Goal: Task Accomplishment & Management: Use online tool/utility

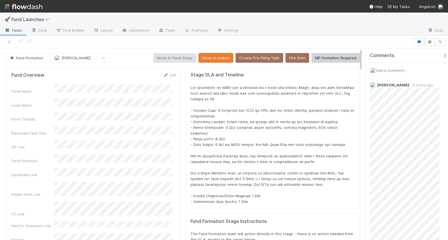
scroll to position [112, 336]
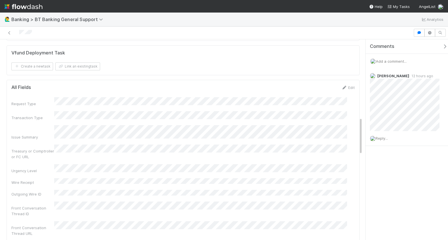
scroll to position [413, 0]
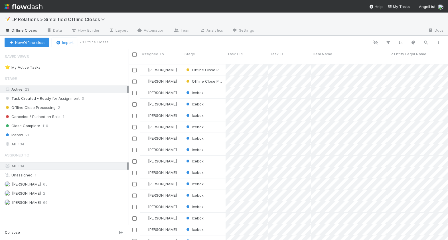
scroll to position [177, 316]
click at [156, 34] on link "Automation" at bounding box center [150, 30] width 37 height 9
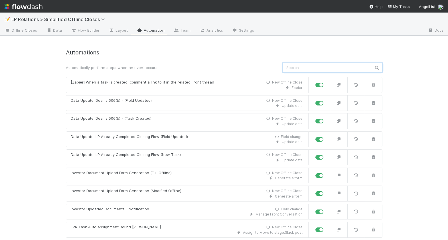
click at [310, 72] on input "text" at bounding box center [333, 68] width 100 height 10
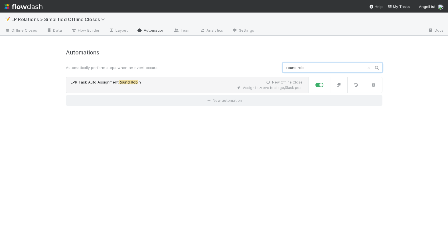
type input "round rob"
click at [207, 79] on link "LPR Task Auto Assignment Round Rob in New Offline Close Assign to , Move to sta…" at bounding box center [187, 85] width 243 height 16
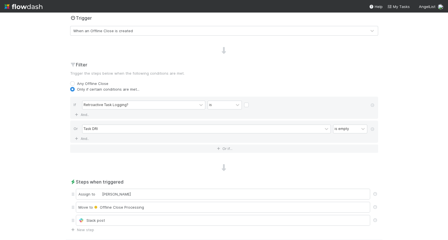
scroll to position [195, 0]
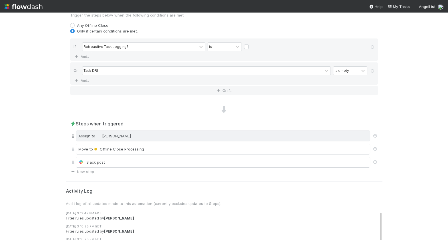
click at [215, 133] on div "Assign to Maxim Kalinkin" at bounding box center [223, 136] width 294 height 11
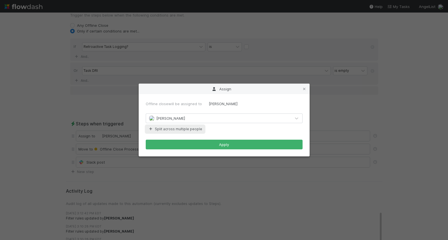
click at [180, 128] on button "Split across multiple people" at bounding box center [175, 129] width 59 height 7
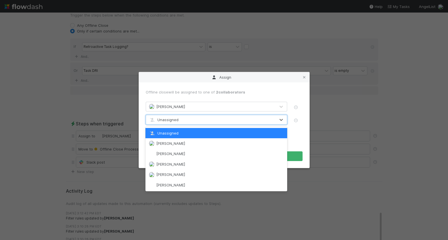
click at [173, 120] on span "Unassigned" at bounding box center [164, 120] width 30 height 5
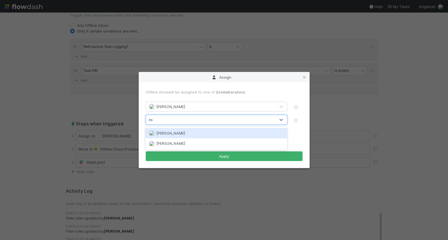
type input "nick"
click at [175, 134] on span "[PERSON_NAME]" at bounding box center [170, 133] width 29 height 5
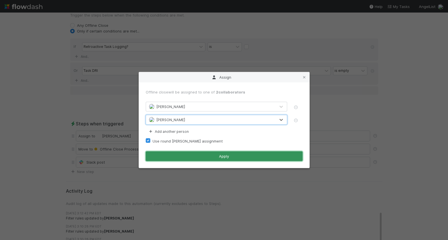
click at [186, 155] on button "Apply" at bounding box center [224, 157] width 157 height 10
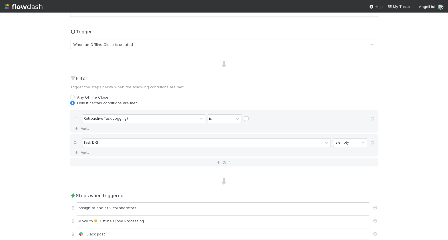
scroll to position [16, 0]
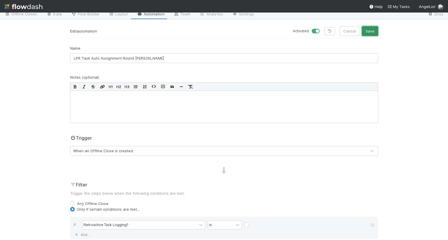
click at [370, 30] on button "Save" at bounding box center [370, 31] width 16 height 10
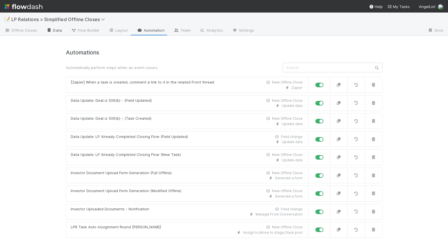
click at [60, 31] on link "Data" at bounding box center [54, 30] width 25 height 9
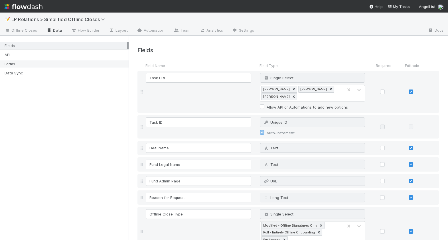
click at [29, 63] on div "Forms" at bounding box center [66, 63] width 123 height 7
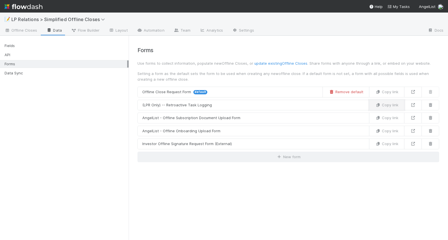
click at [385, 106] on button "Copy link" at bounding box center [386, 105] width 35 height 11
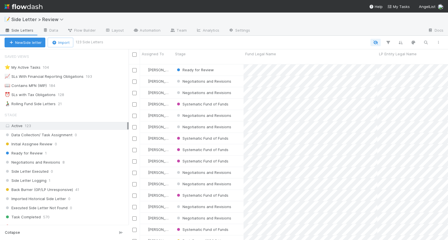
scroll to position [4, 4]
click at [143, 33] on link "Automation" at bounding box center [146, 30] width 37 height 9
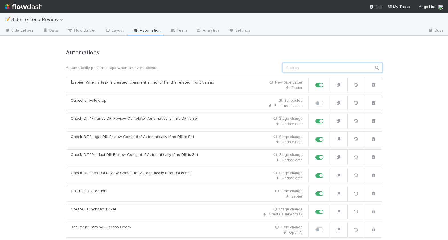
click at [294, 67] on input "text" at bounding box center [333, 68] width 100 height 10
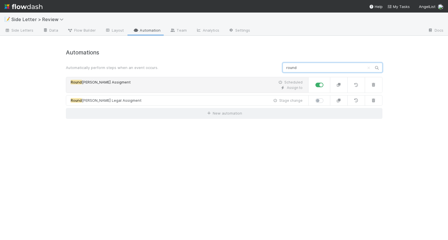
type input "round"
click at [180, 85] on div "Assign to" at bounding box center [187, 87] width 232 height 5
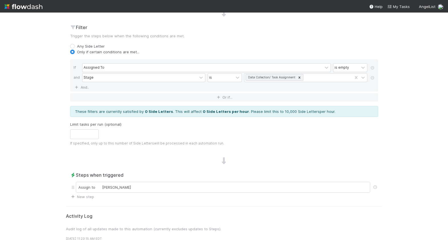
scroll to position [213, 0]
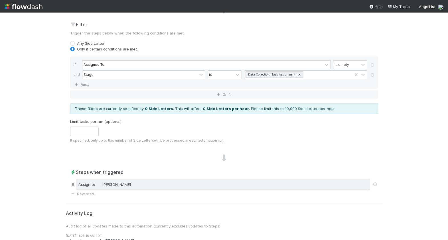
click at [179, 184] on div "Assign to Maxim Kalinkin" at bounding box center [223, 184] width 294 height 11
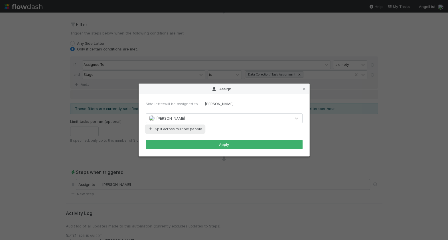
click at [184, 129] on button "Split across multiple people" at bounding box center [175, 129] width 59 height 7
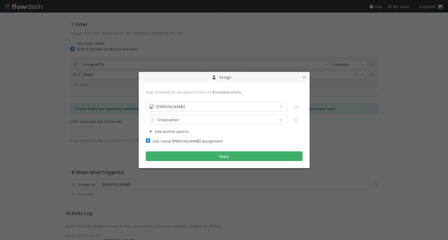
click at [186, 122] on div "Unassigned" at bounding box center [211, 119] width 130 height 9
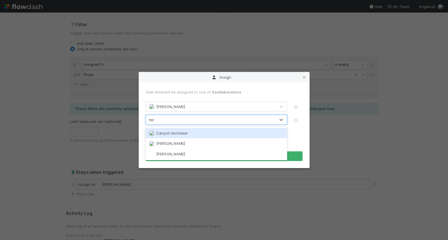
type input "nick"
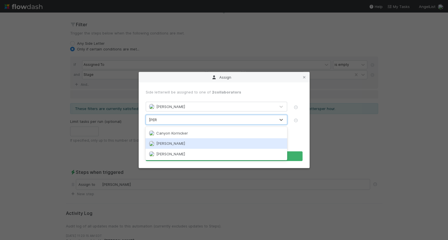
click at [176, 140] on div "[PERSON_NAME]" at bounding box center [217, 143] width 142 height 10
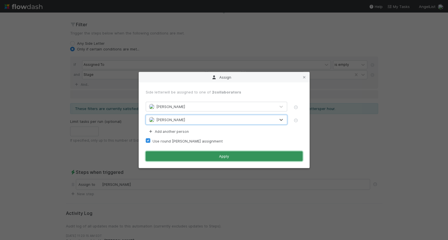
click at [214, 156] on button "Apply" at bounding box center [224, 157] width 157 height 10
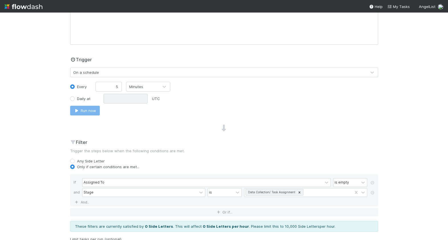
scroll to position [0, 0]
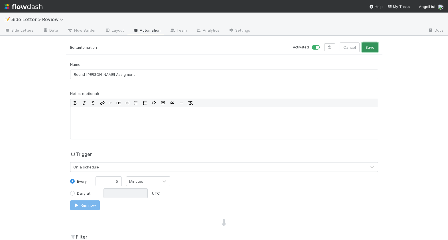
click at [371, 48] on button "Save" at bounding box center [370, 48] width 16 height 10
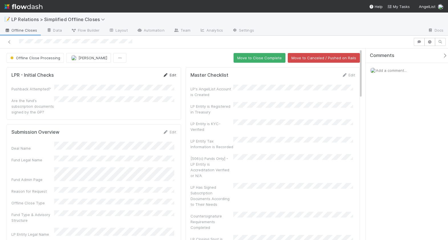
click at [165, 74] on icon at bounding box center [166, 75] width 6 height 4
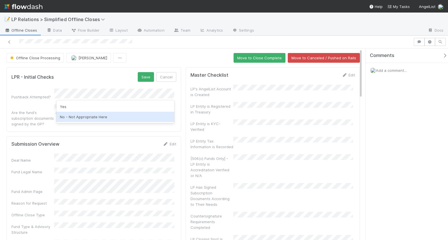
click at [105, 116] on div "No - Not Appropriate Here" at bounding box center [116, 117] width 118 height 10
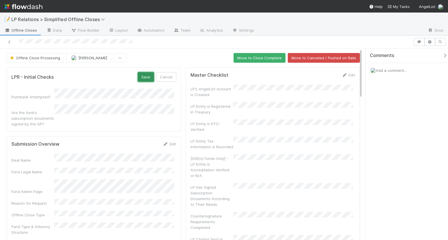
click at [145, 80] on button "Save" at bounding box center [146, 77] width 16 height 10
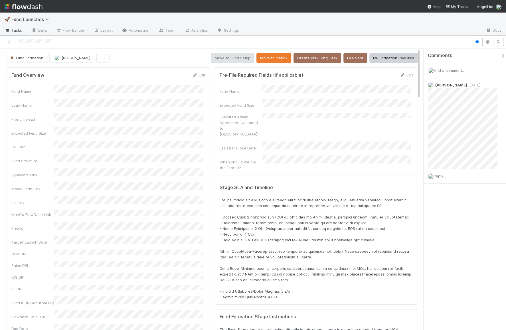
scroll to position [112, 394]
click at [445, 217] on div "Comments Add a comment... [PERSON_NAME] [DATE] Reply..." at bounding box center [465, 190] width 82 height 282
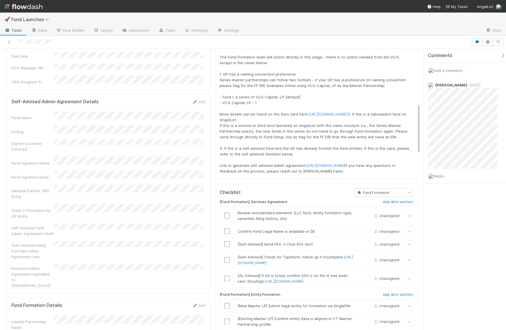
scroll to position [451, 0]
